Goal: Task Accomplishment & Management: Use online tool/utility

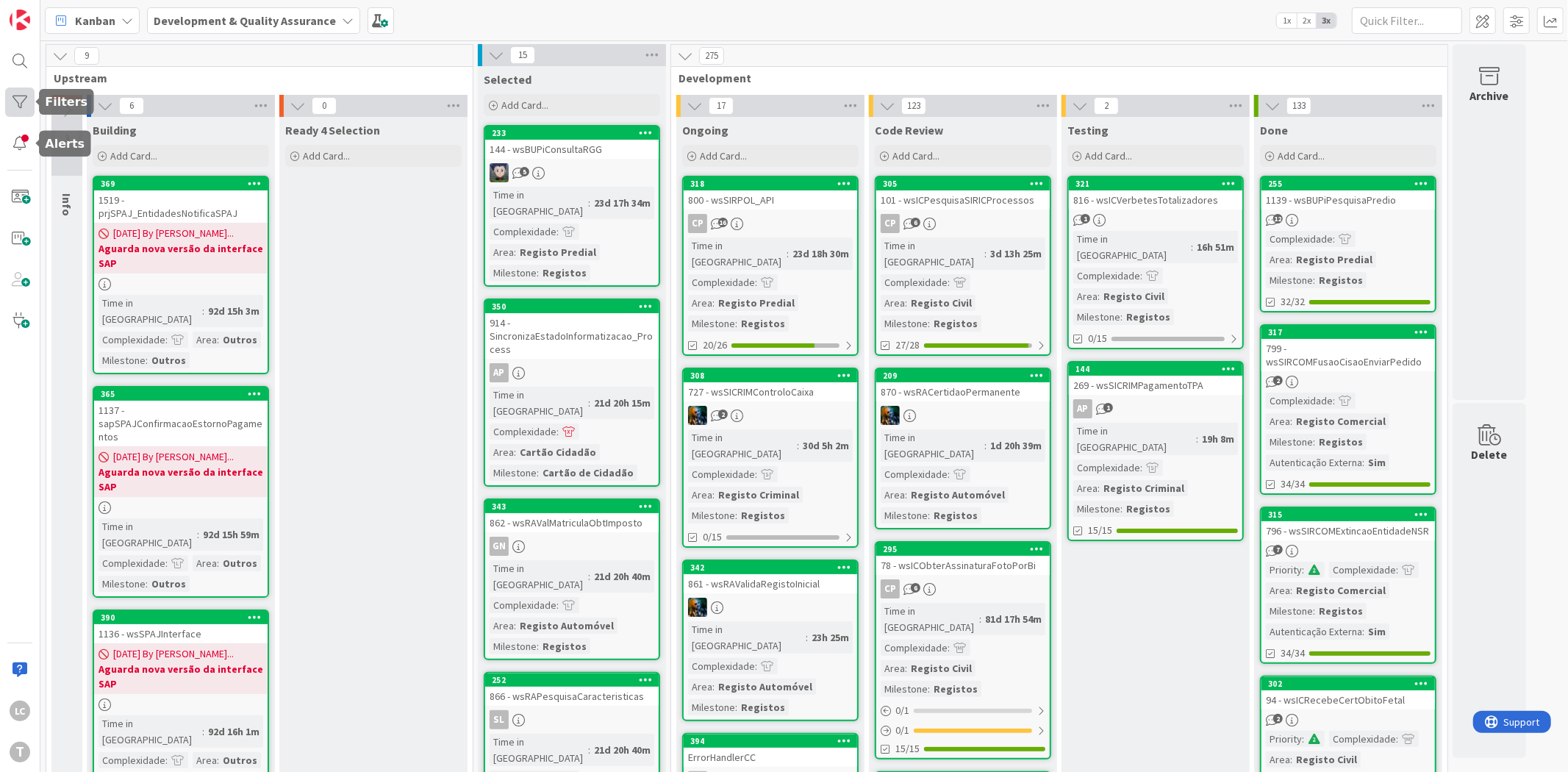
click at [24, 106] on div at bounding box center [20, 102] width 29 height 29
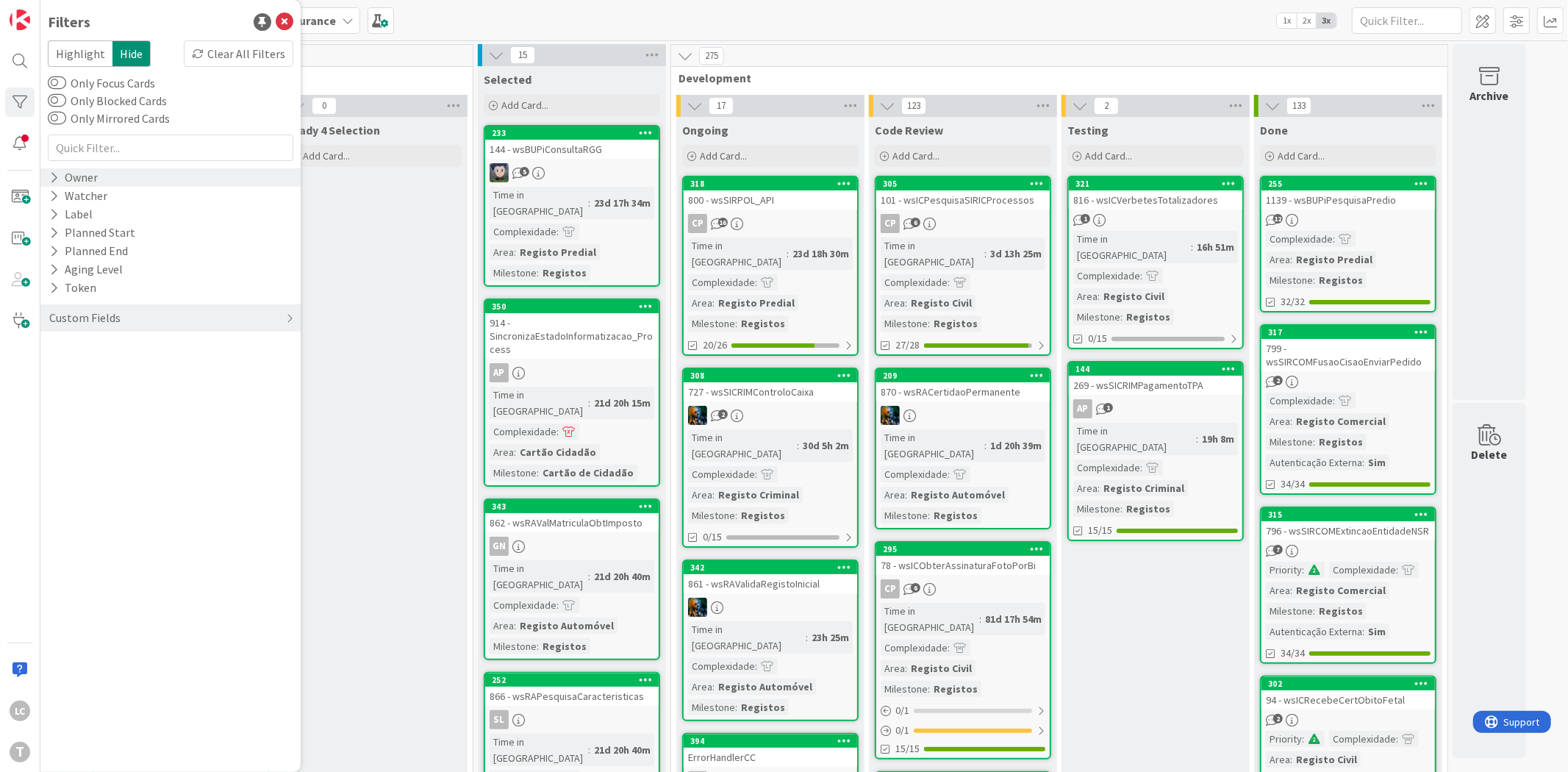
click at [143, 174] on div "Owner" at bounding box center [171, 177] width 260 height 19
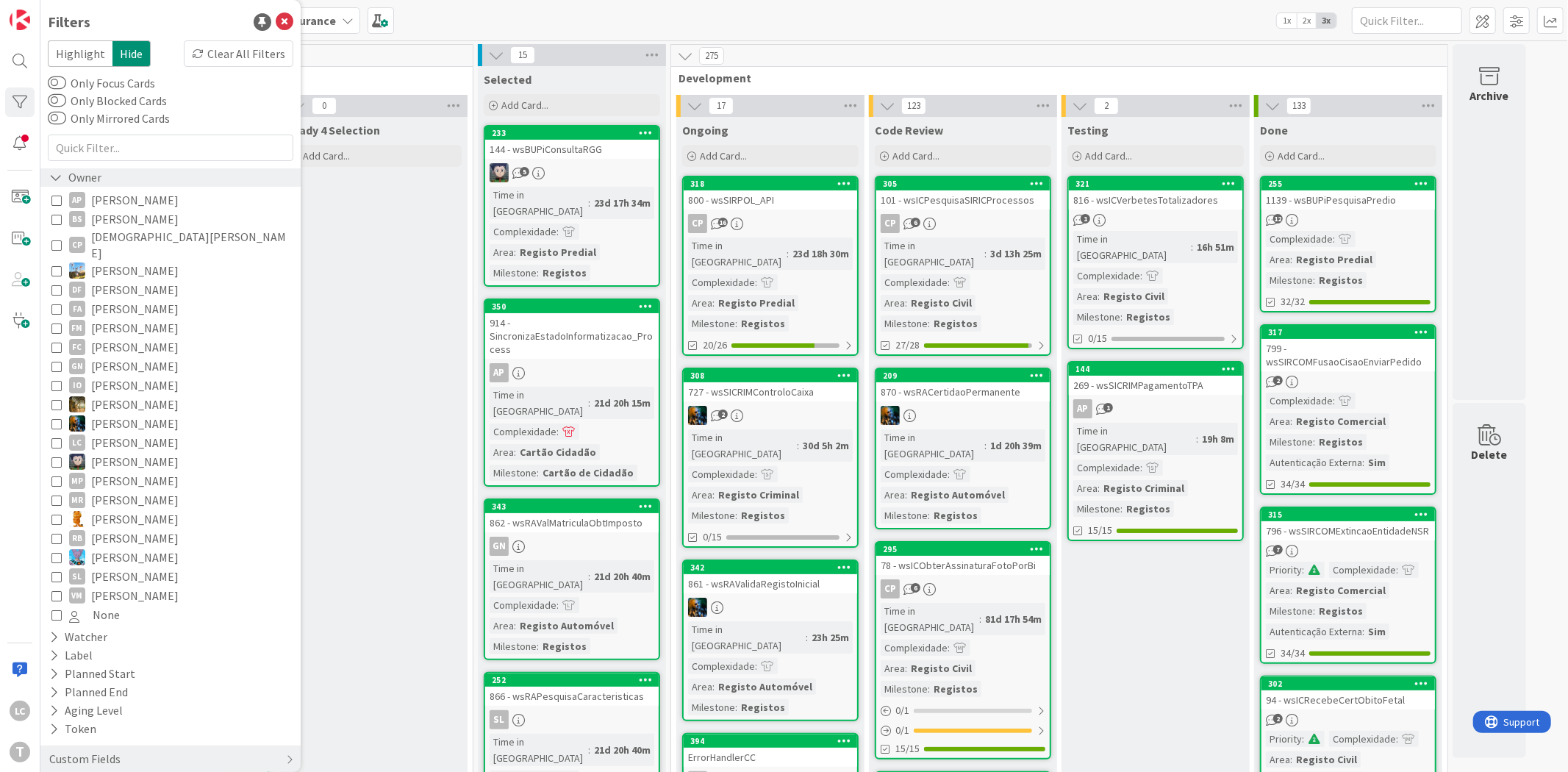
click at [143, 174] on div "Owner" at bounding box center [171, 177] width 260 height 19
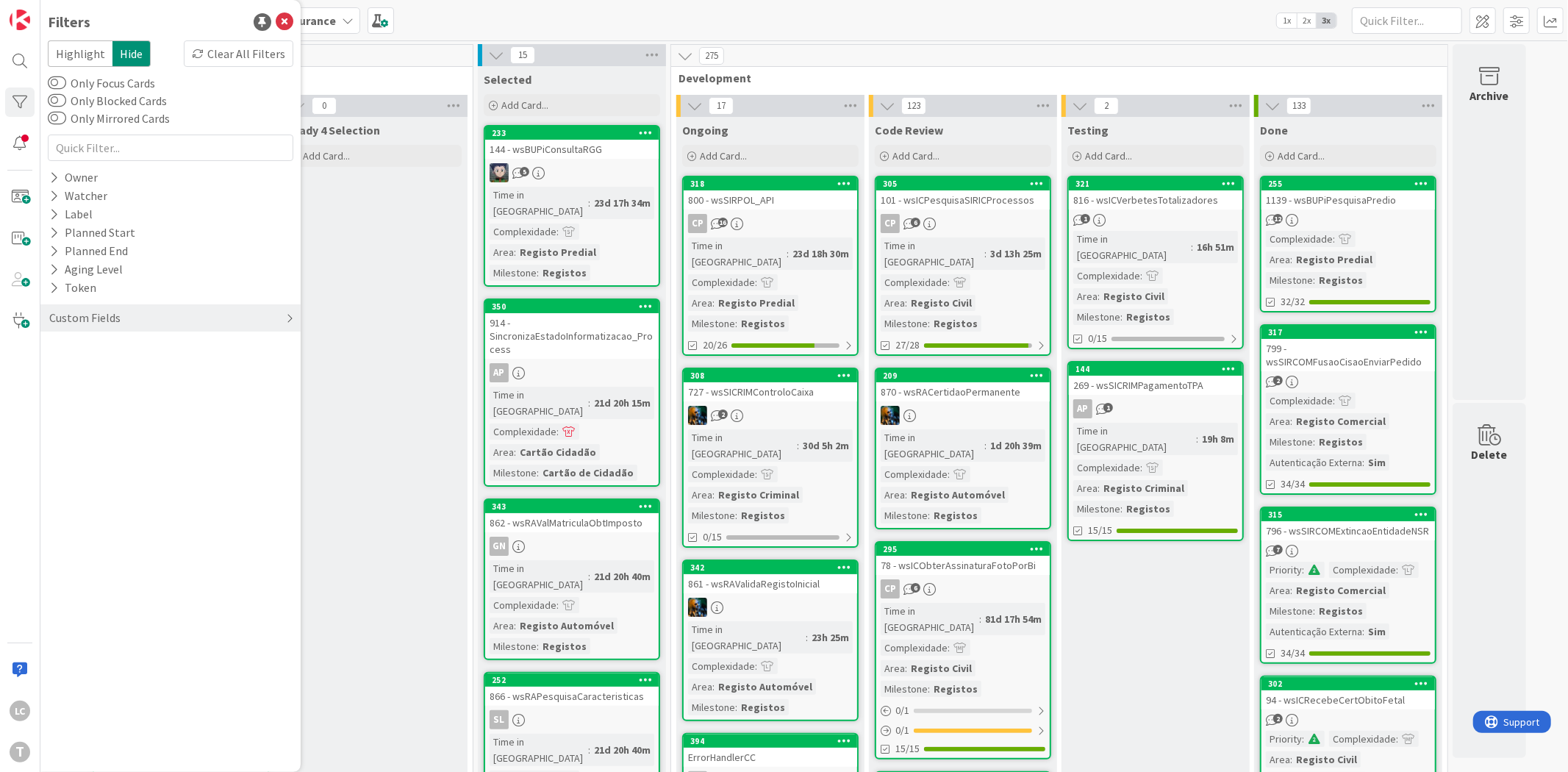
click at [115, 324] on div "Custom Fields" at bounding box center [85, 318] width 74 height 19
click at [120, 344] on div "Priority" at bounding box center [171, 348] width 260 height 19
click at [122, 374] on div "Critical High Medium Low None" at bounding box center [170, 408] width 238 height 95
click at [102, 371] on span "Critical" at bounding box center [96, 370] width 54 height 19
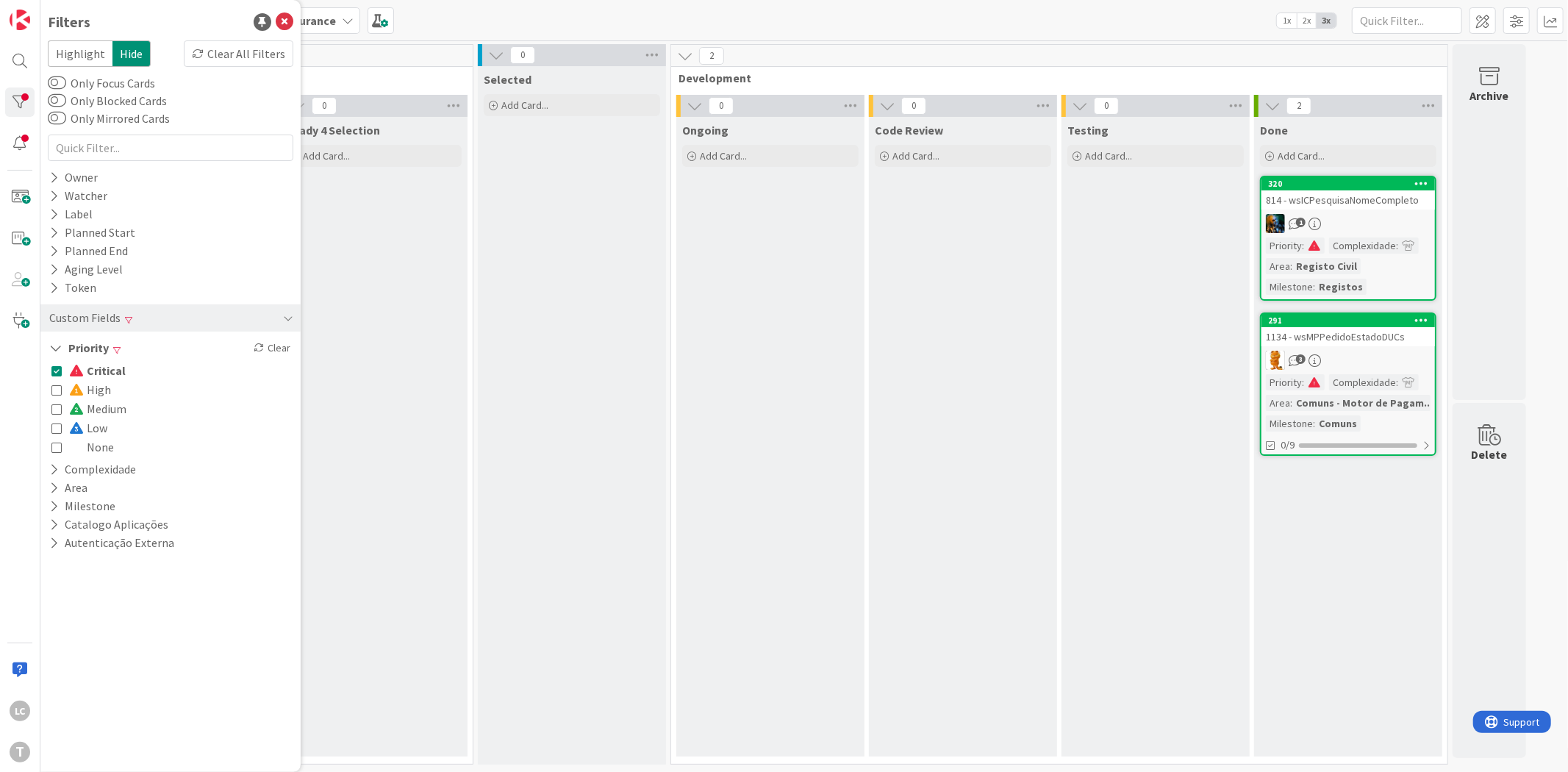
click at [102, 371] on span "Critical" at bounding box center [97, 370] width 57 height 19
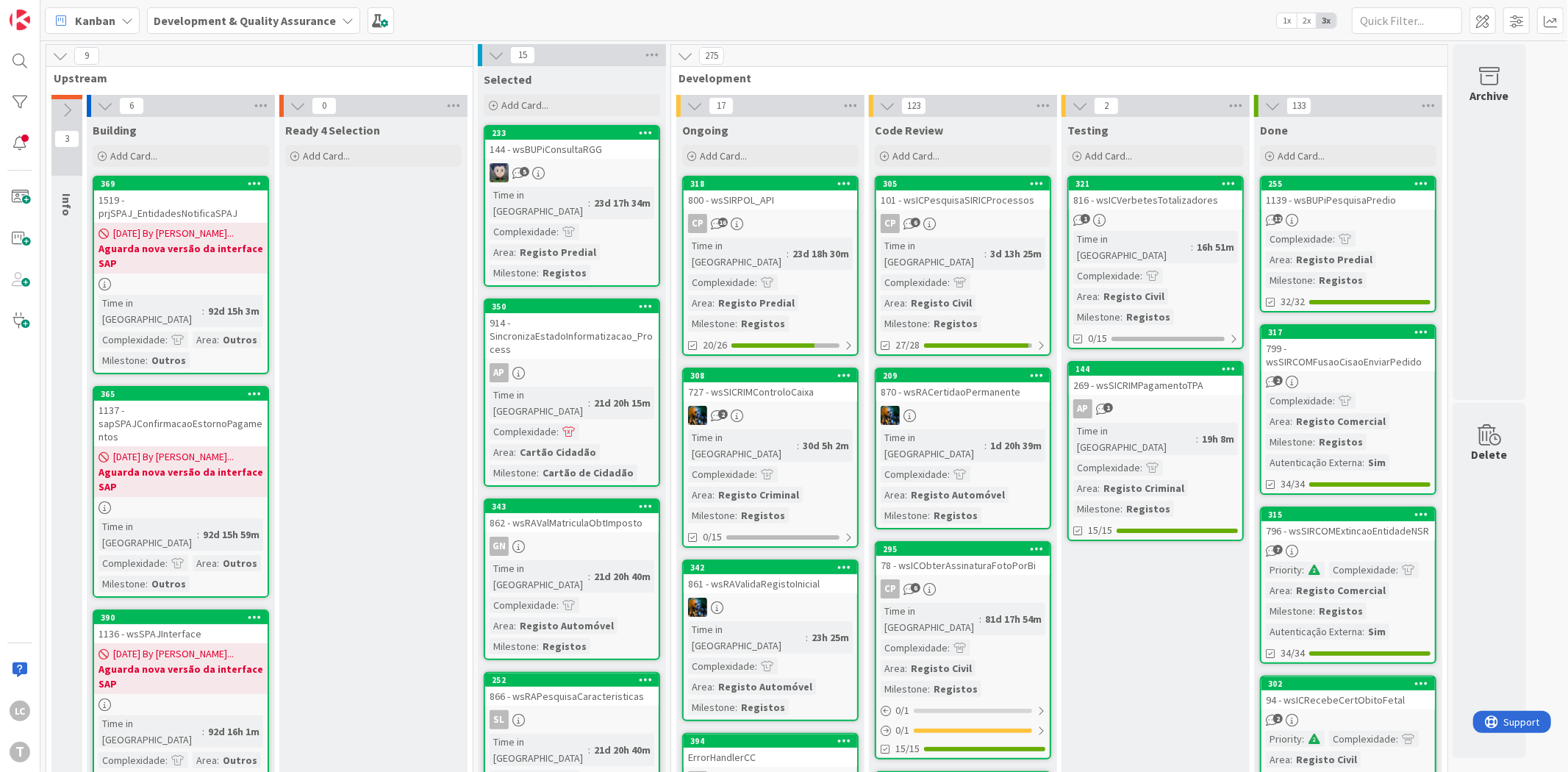
click at [25, 108] on div at bounding box center [20, 102] width 29 height 29
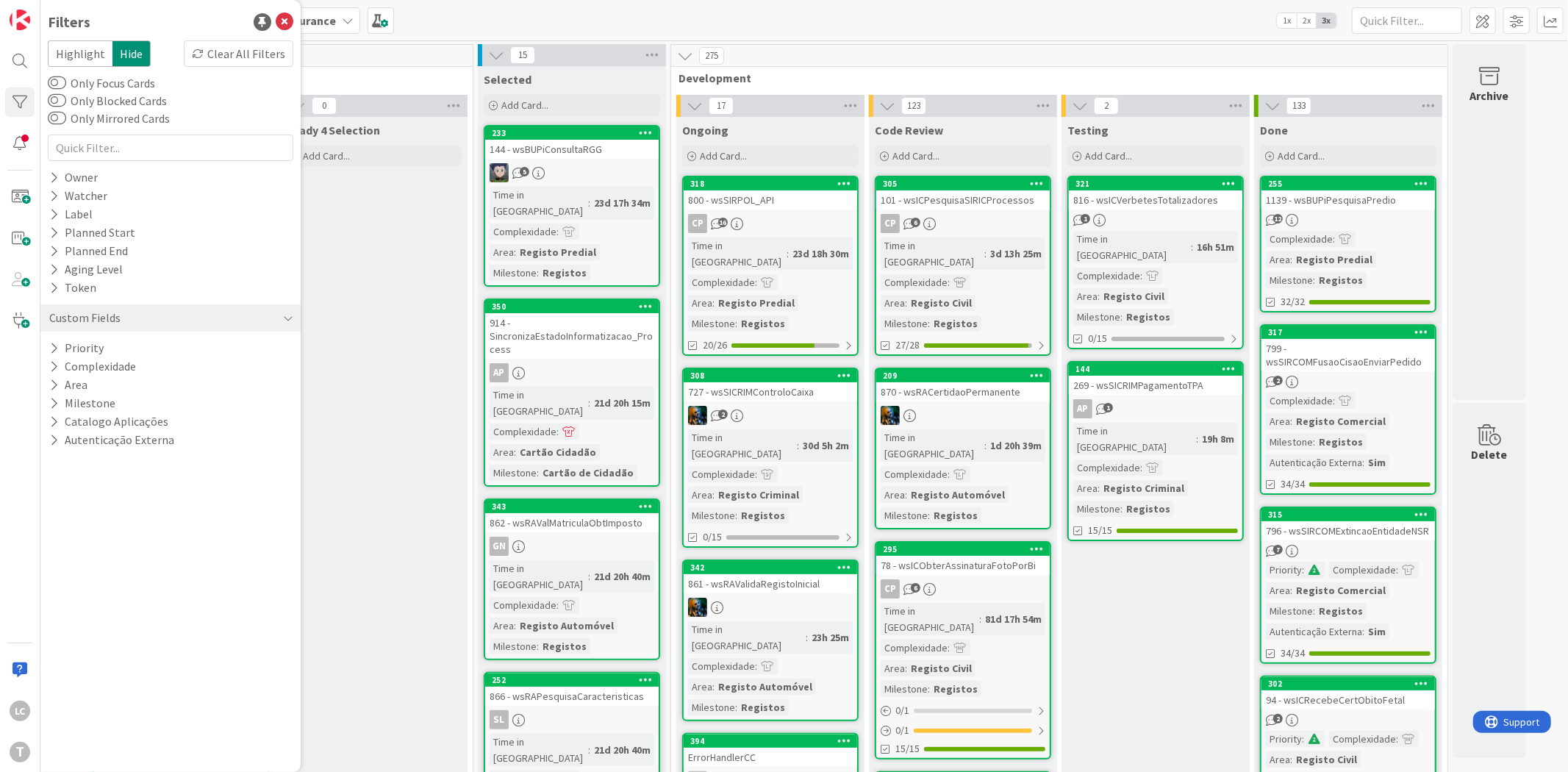
click at [130, 336] on div "Custom Fields Priority Complexidade Area Milestone Catalogo Aplicações Autentic…" at bounding box center [171, 373] width 246 height 152
click at [126, 336] on div "Custom Fields Priority Complexidade Area Milestone Catalogo Aplicações Autentic…" at bounding box center [171, 373] width 246 height 152
click at [123, 343] on div "Priority" at bounding box center [171, 348] width 260 height 19
click at [104, 370] on span "Critical" at bounding box center [96, 370] width 54 height 19
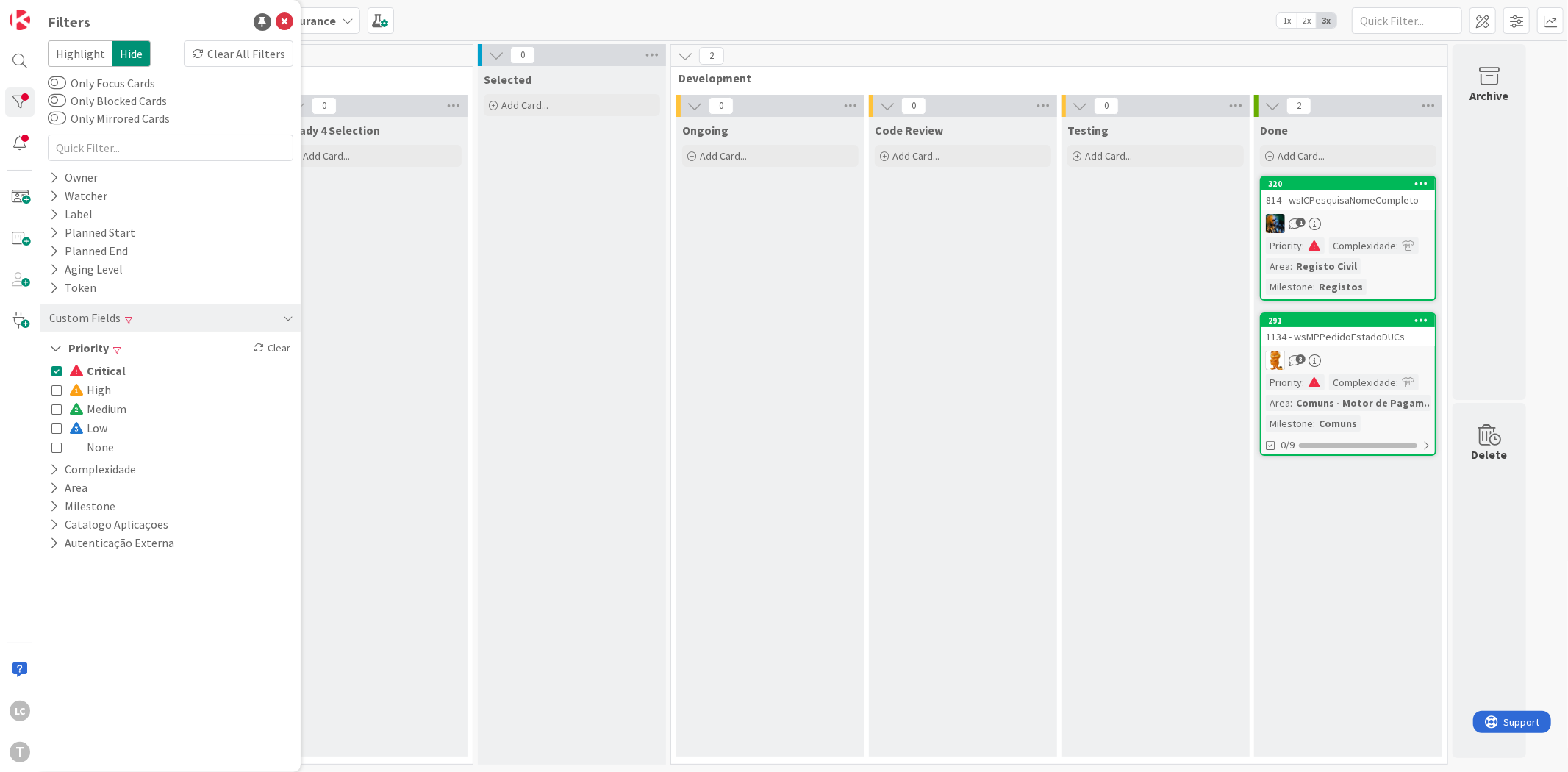
click at [104, 370] on span "Critical" at bounding box center [97, 370] width 57 height 19
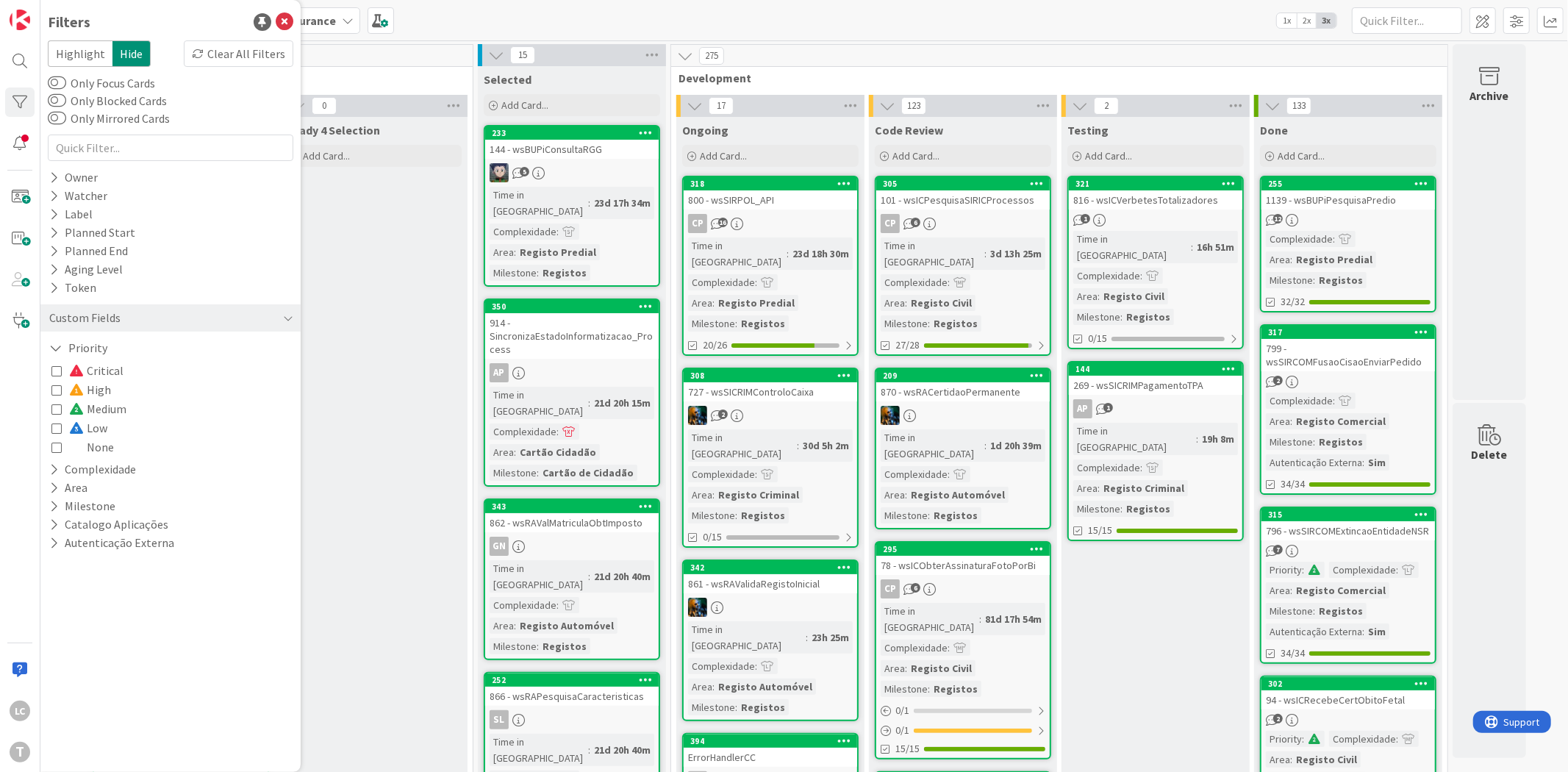
click at [107, 415] on span "Medium" at bounding box center [98, 408] width 57 height 19
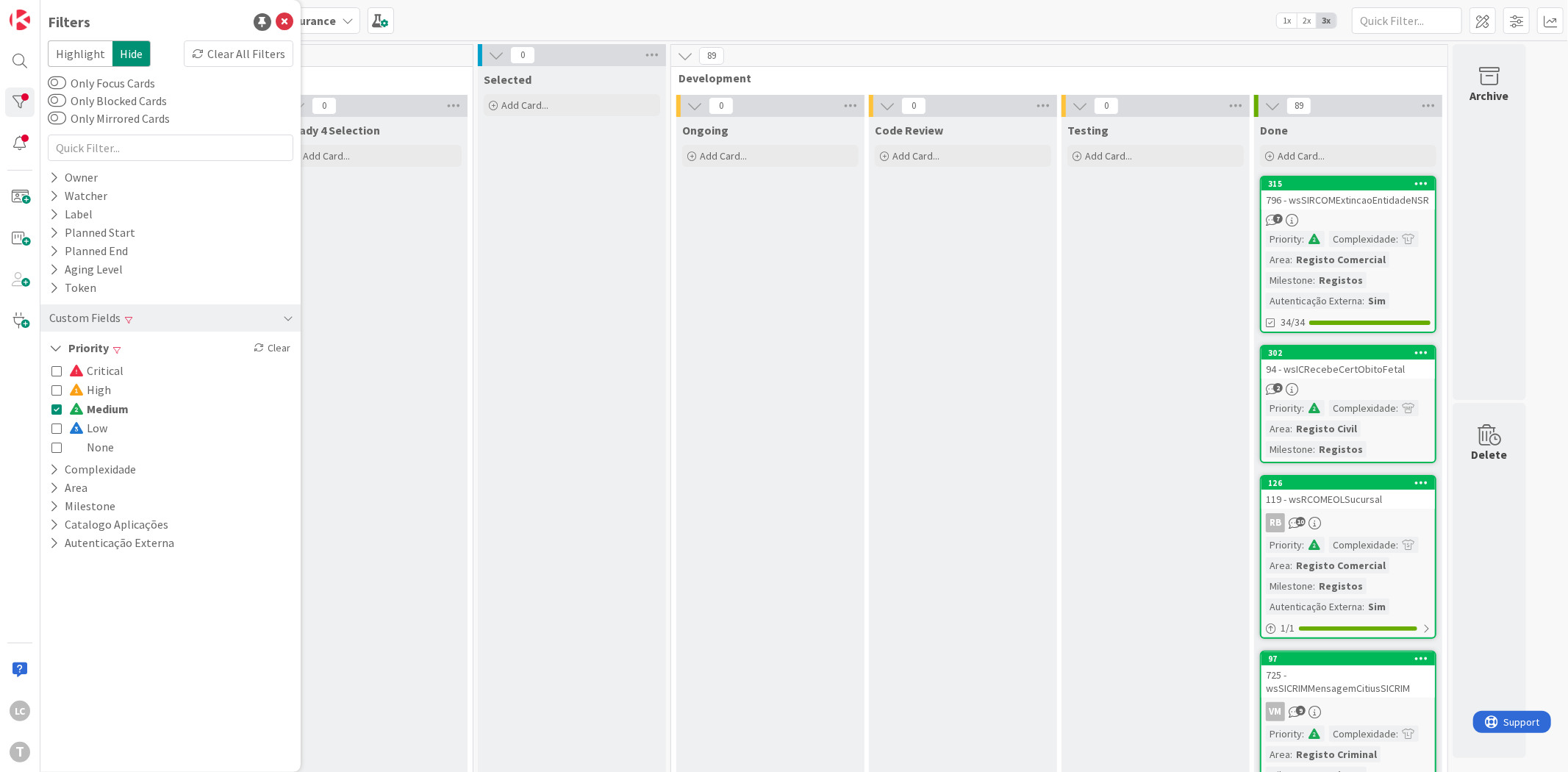
click at [107, 415] on span "Medium" at bounding box center [98, 408] width 60 height 19
